Goal: Navigation & Orientation: Find specific page/section

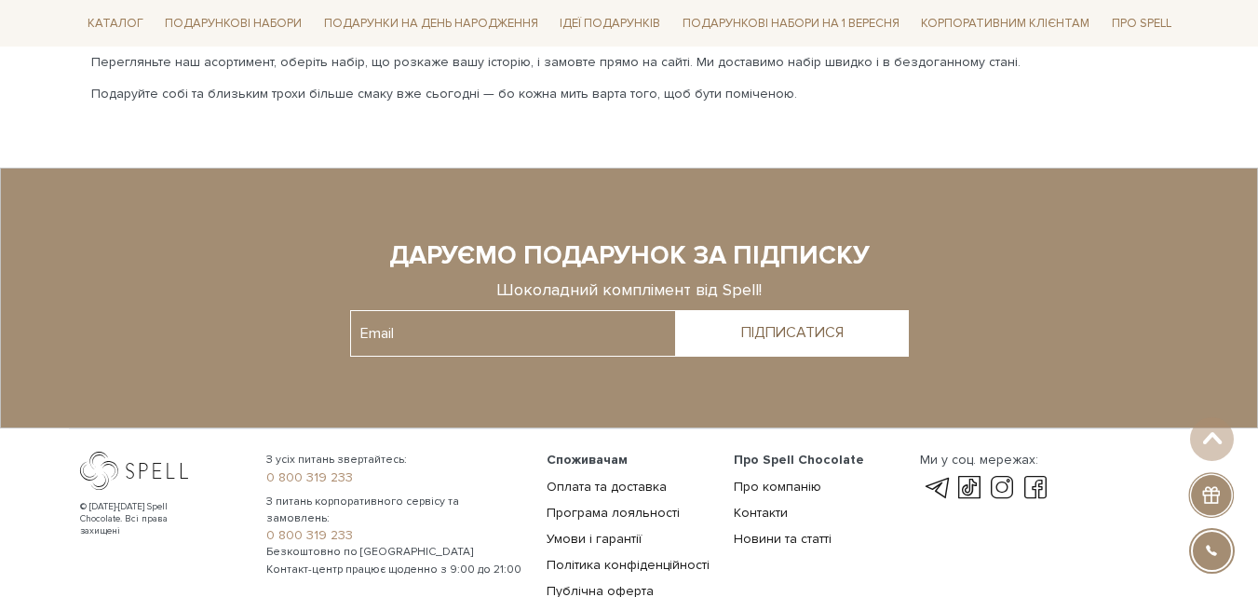
scroll to position [4346, 0]
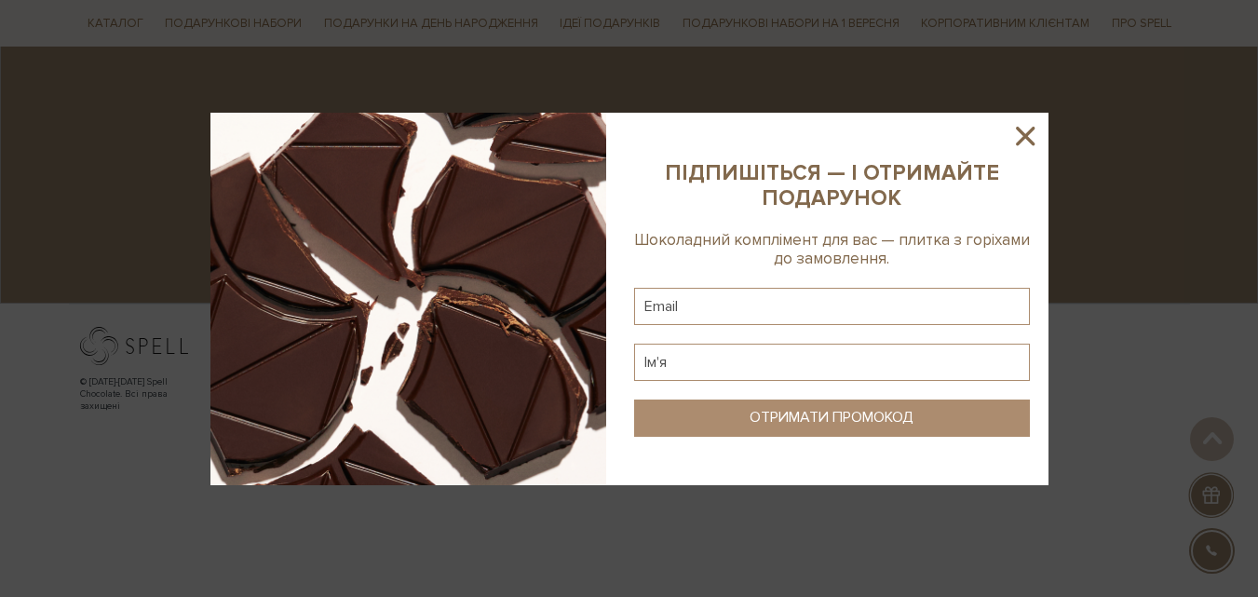
click at [1033, 136] on icon at bounding box center [1026, 136] width 32 height 32
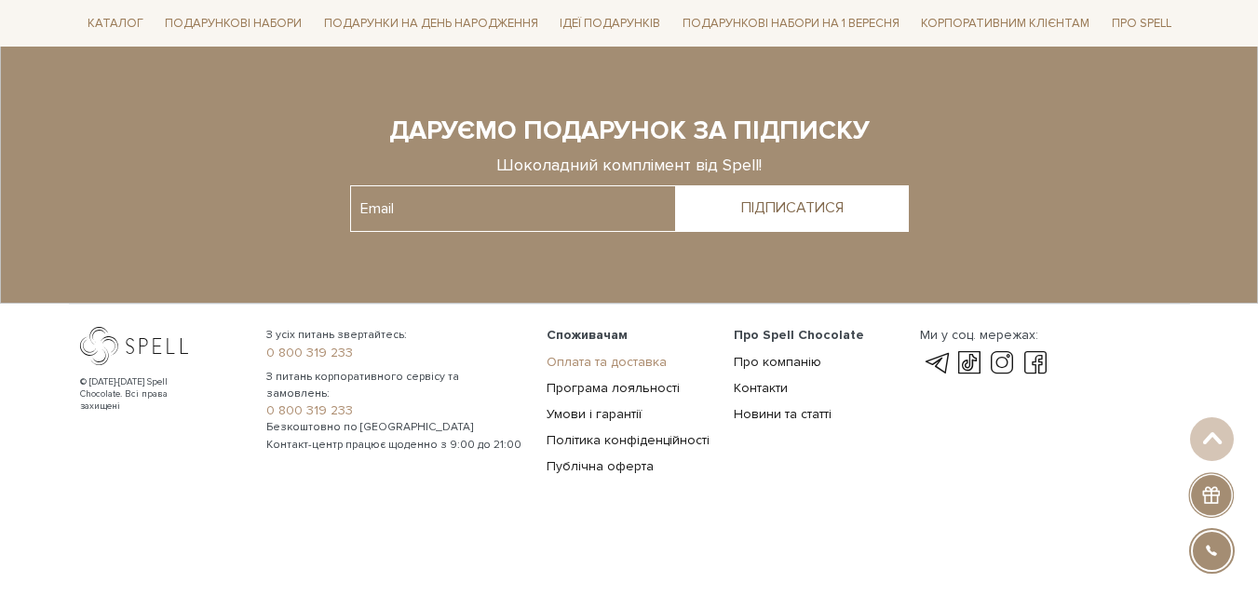
click at [550, 363] on link "Оплата та доставка" at bounding box center [607, 362] width 120 height 16
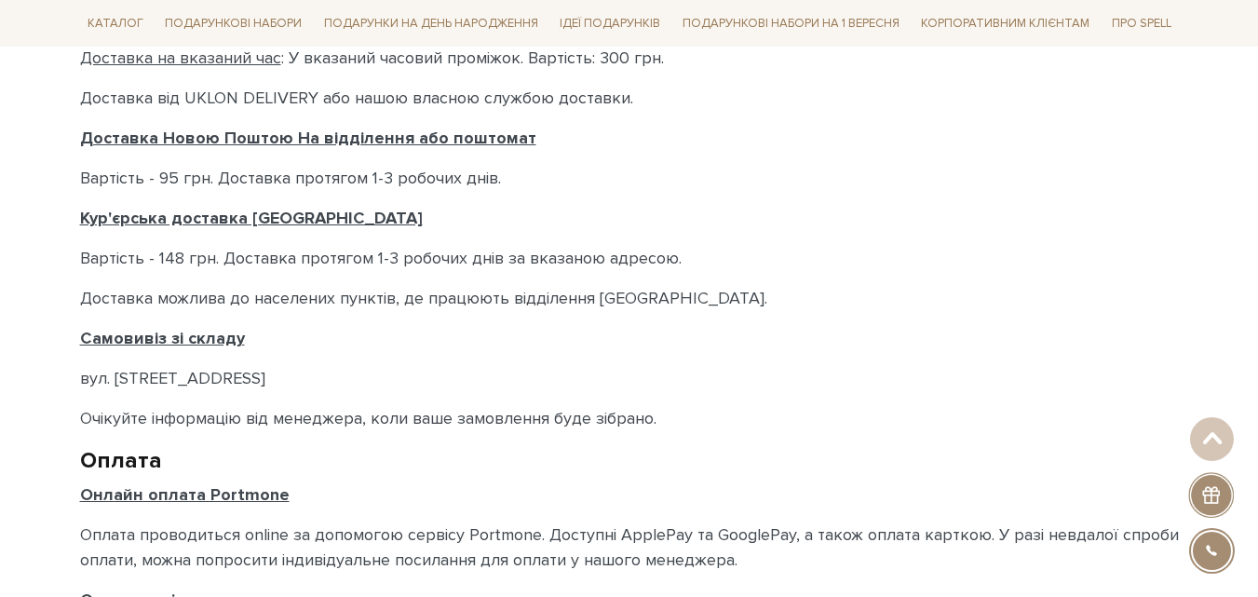
scroll to position [745, 0]
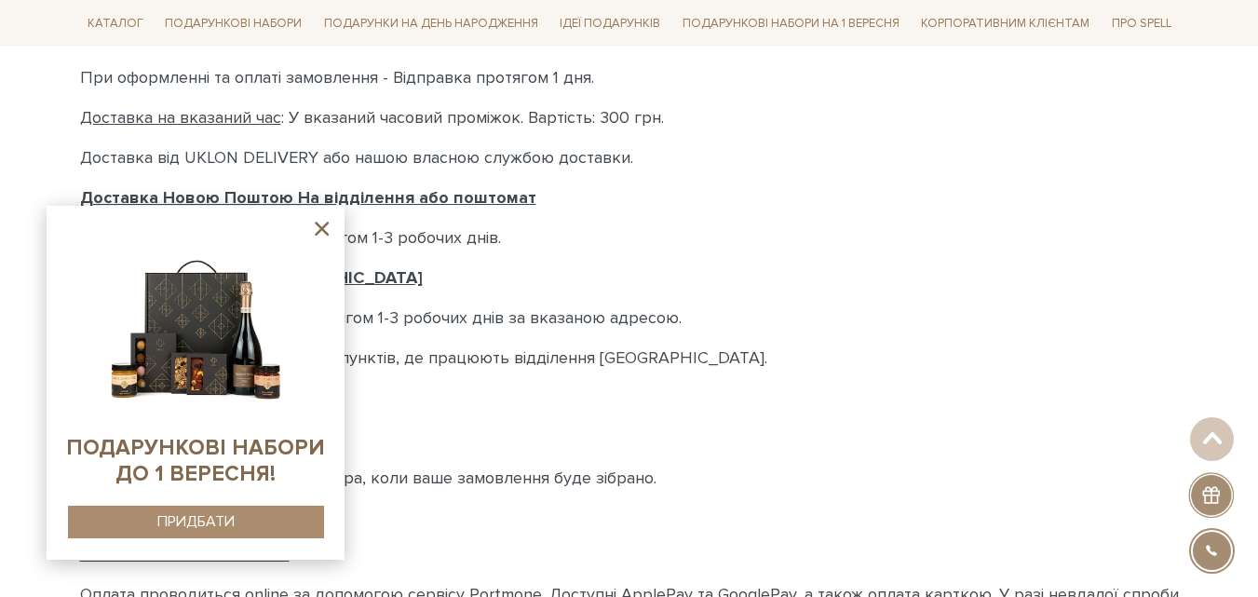
click at [322, 228] on icon at bounding box center [322, 229] width 14 height 14
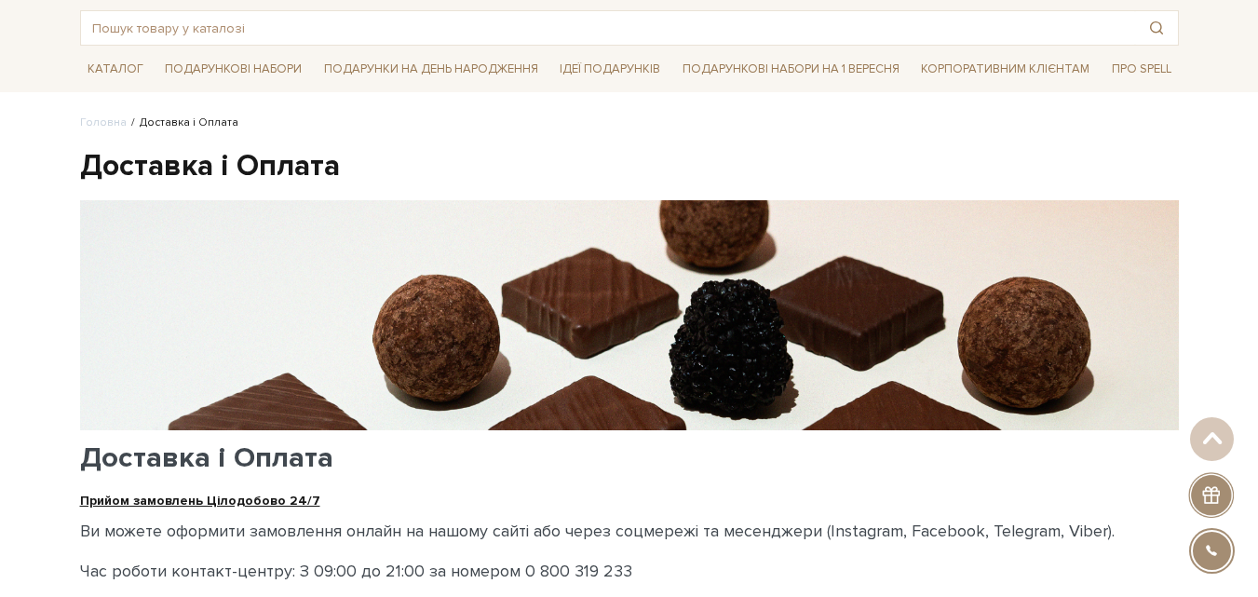
scroll to position [0, 0]
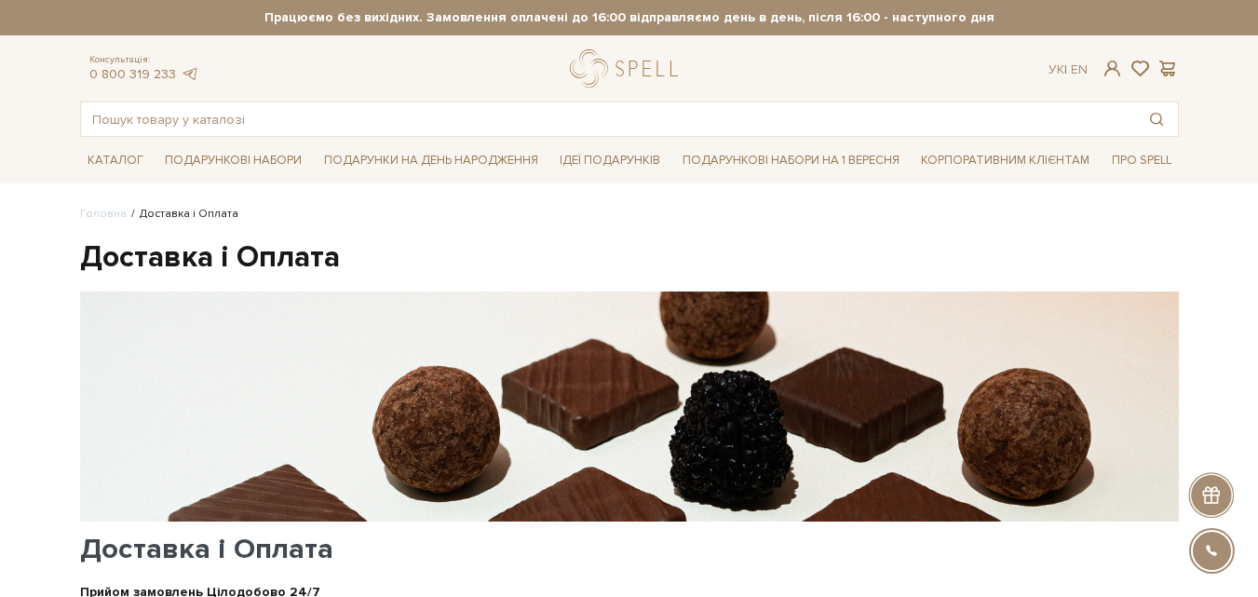
click at [951, 22] on strong "Працюємо без вихідних. Замовлення оплачені до 16:00 відправляємо день в день, п…" at bounding box center [629, 17] width 1099 height 17
click at [923, 17] on strong "Працюємо без вихідних. Замовлення оплачені до 16:00 відправляємо день в день, п…" at bounding box center [629, 17] width 1099 height 17
click at [736, 19] on strong "Працюємо без вихідних. Замовлення оплачені до 16:00 відправляємо день в день, п…" at bounding box center [629, 17] width 1099 height 17
click at [970, 17] on strong "Працюємо без вихідних. Замовлення оплачені до 16:00 відправляємо день в день, п…" at bounding box center [629, 17] width 1099 height 17
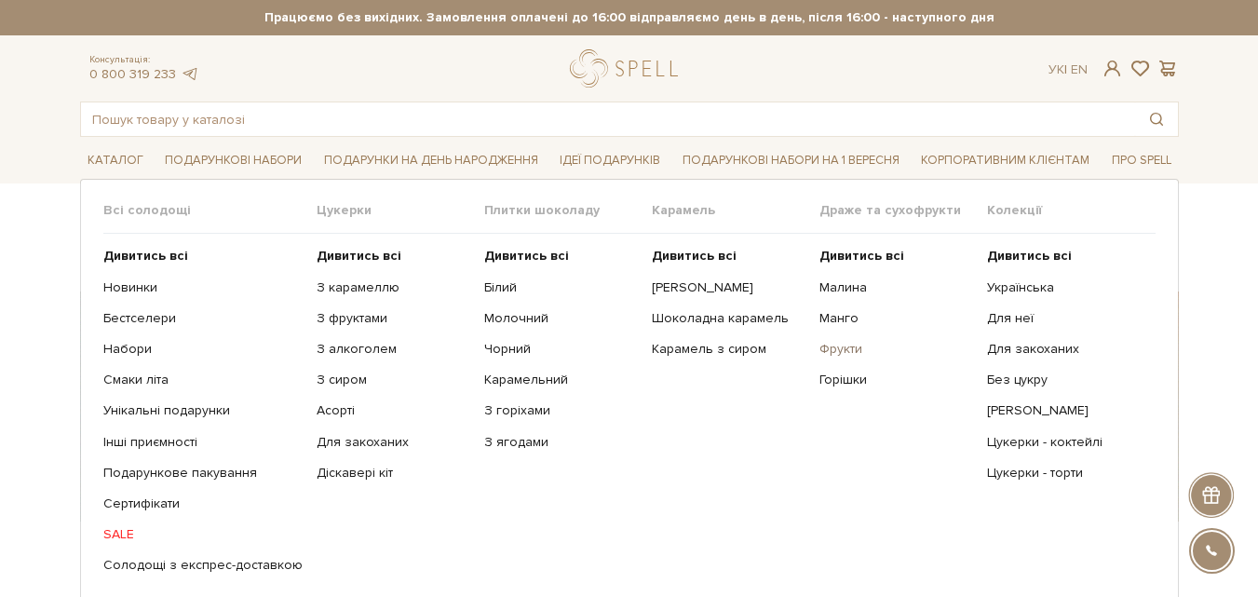
click at [861, 352] on link "Фрукти" at bounding box center [897, 349] width 154 height 17
